Goal: Task Accomplishment & Management: Use online tool/utility

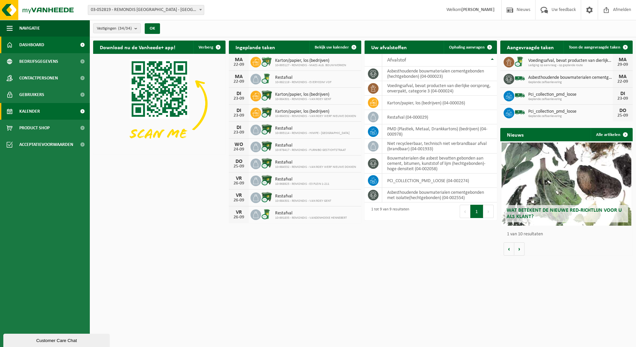
click at [46, 107] on link "Kalender" at bounding box center [45, 111] width 90 height 17
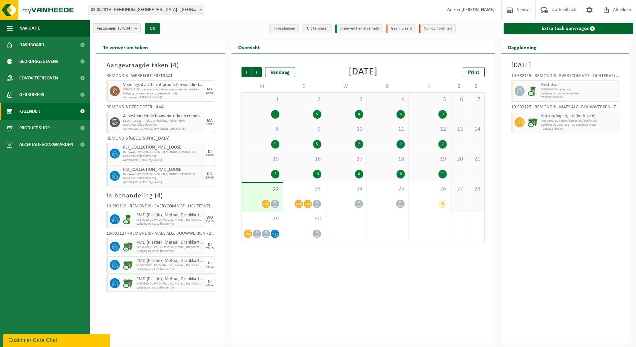
click at [185, 9] on span "03-052819 - REMONDIS [GEOGRAPHIC_DATA] - [GEOGRAPHIC_DATA]" at bounding box center [146, 9] width 116 height 9
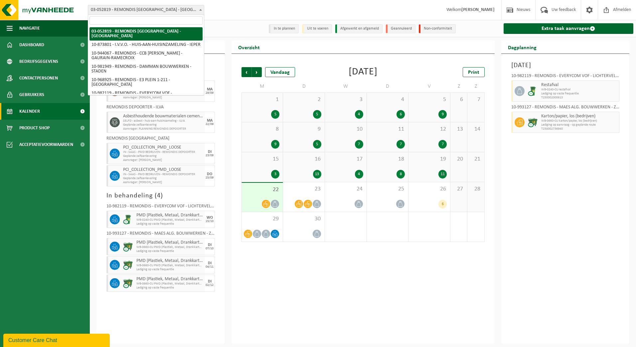
click at [251, 23] on div "Vestigingen (34/34) Alles selecteren Alles deselecteren Actieve selecteren REMO…" at bounding box center [363, 28] width 547 height 17
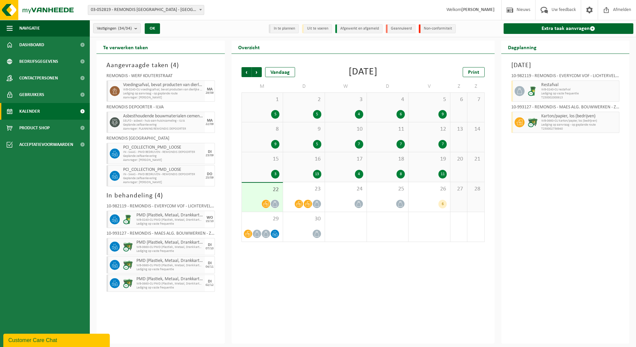
click at [135, 20] on div "Vestigingen (34/34) Alles selecteren Alles deselecteren Actieve selecteren REMO…" at bounding box center [363, 28] width 547 height 17
click at [132, 25] on button "Vestigingen (34/34)" at bounding box center [117, 28] width 48 height 10
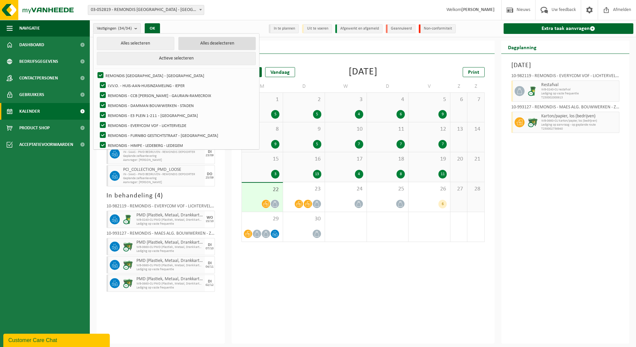
click at [196, 41] on button "Alles deselecteren" at bounding box center [217, 43] width 78 height 13
checkbox input "false"
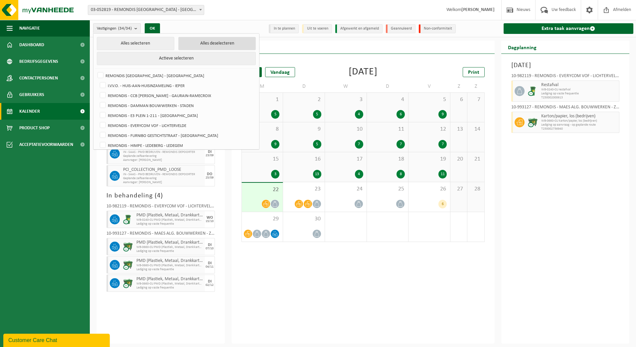
checkbox input "false"
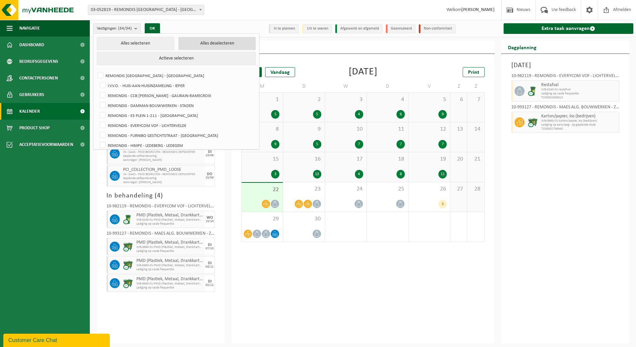
checkbox input "false"
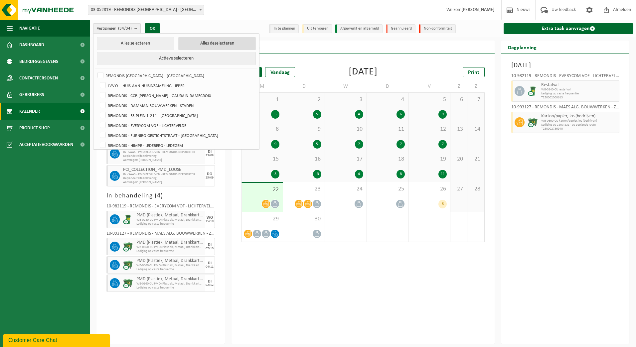
checkbox input "false"
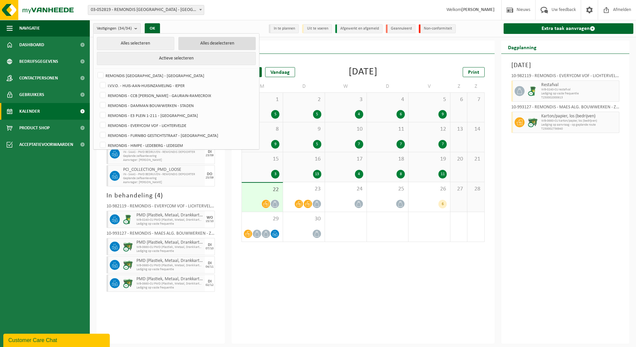
checkbox input "false"
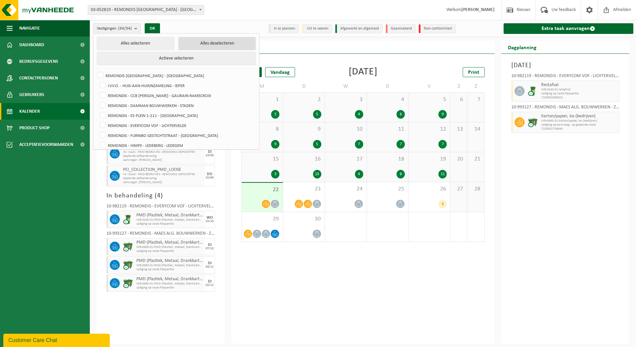
checkbox input "false"
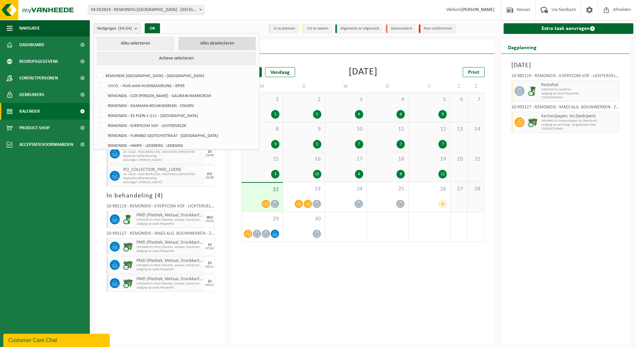
checkbox input "false"
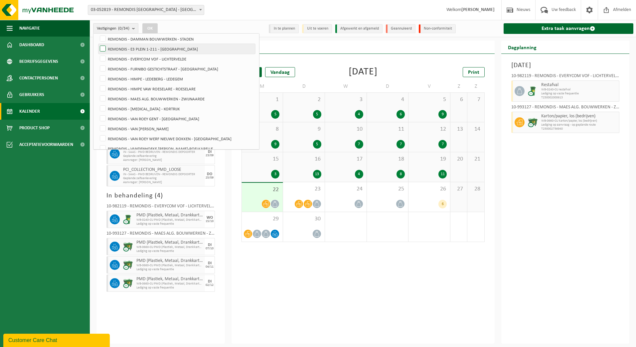
scroll to position [100, 0]
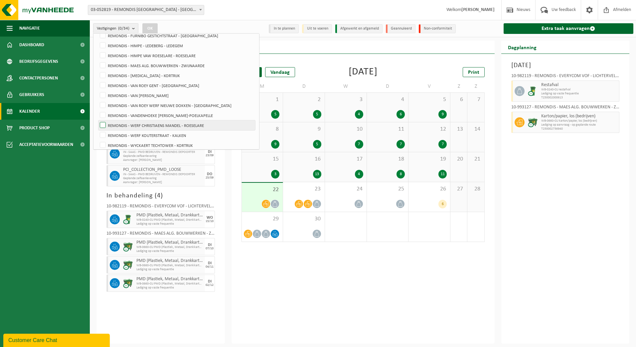
click at [204, 123] on label "REMONDIS - WERF CHRISTIAENS MANDEL - ROESELARE" at bounding box center [177, 125] width 157 height 10
click at [98, 120] on input "REMONDIS - WERF CHRISTIAENS MANDEL - ROESELARE" at bounding box center [97, 120] width 0 height 0
checkbox input "true"
click at [150, 28] on button "OK" at bounding box center [149, 28] width 15 height 11
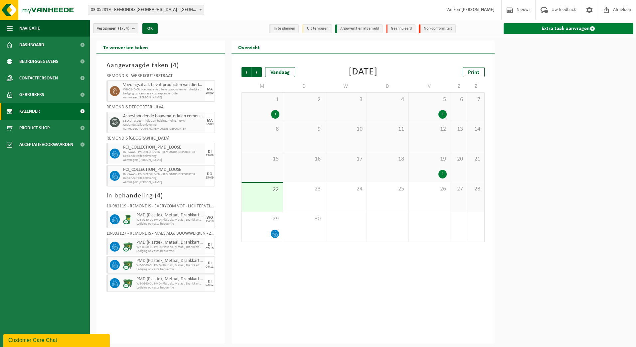
click at [568, 30] on link "Extra taak aanvragen" at bounding box center [569, 28] width 130 height 11
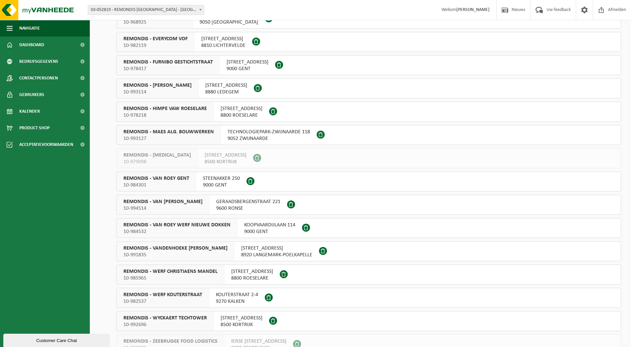
scroll to position [166, 0]
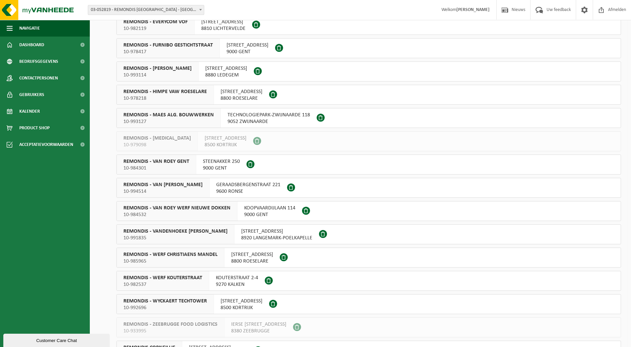
click at [266, 258] on span "8800 ROESELARE" at bounding box center [252, 261] width 42 height 7
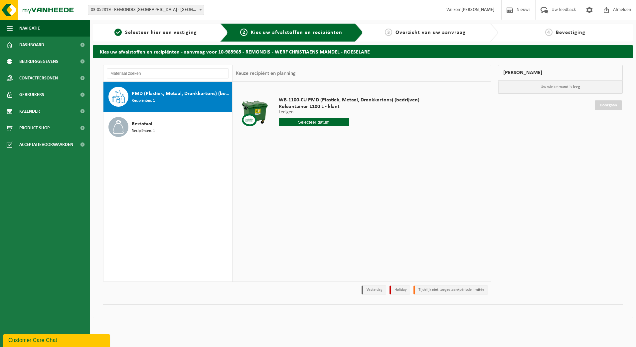
click at [335, 124] on input "text" at bounding box center [314, 122] width 71 height 8
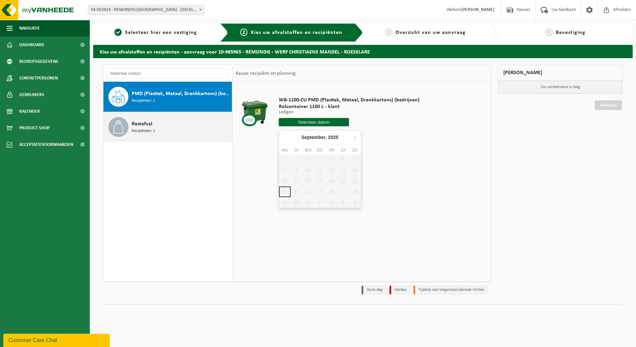
click at [119, 133] on icon at bounding box center [118, 126] width 11 height 13
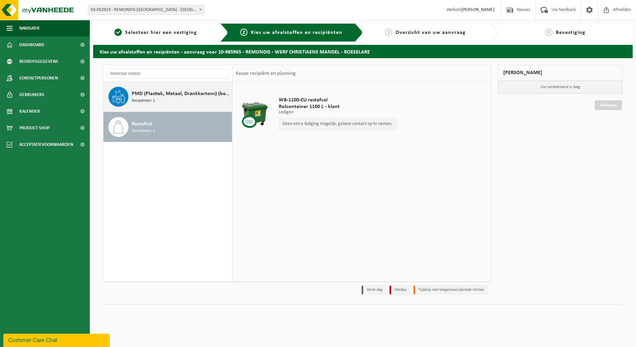
click at [177, 110] on div "PMD (Plastiek, Metaal, Drankkartons) (bedrijven) Recipiënten: 1" at bounding box center [168, 97] width 129 height 30
